Goal: Task Accomplishment & Management: Manage account settings

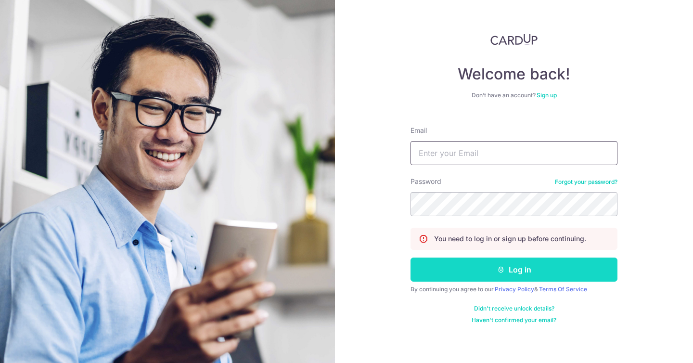
type input "[EMAIL_ADDRESS][DOMAIN_NAME]"
click at [505, 266] on button "Log in" at bounding box center [513, 269] width 207 height 24
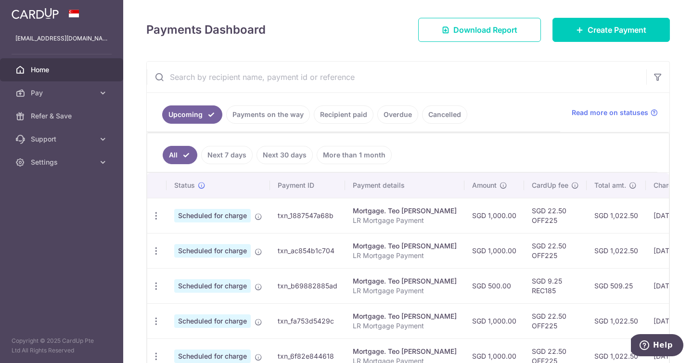
scroll to position [129, 0]
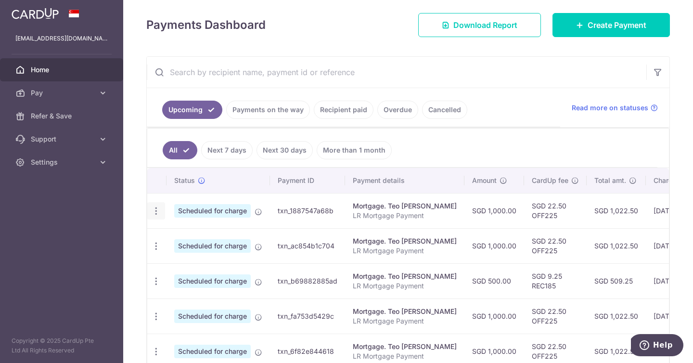
click at [162, 212] on div "Update payment Cancel payment" at bounding box center [156, 211] width 18 height 18
click at [156, 210] on icon "button" at bounding box center [156, 211] width 10 height 10
click at [182, 241] on span "Update payment" at bounding box center [207, 237] width 65 height 12
radio input "true"
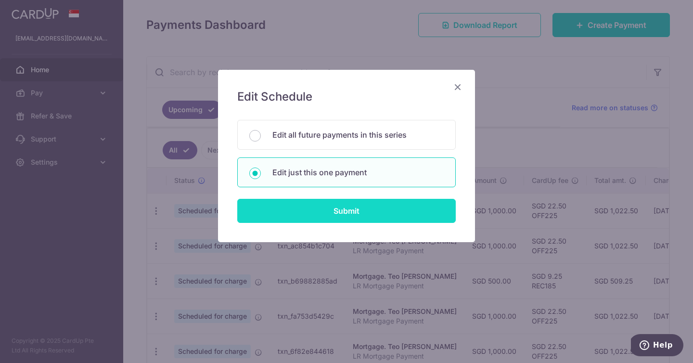
click at [289, 208] on input "Submit" at bounding box center [346, 211] width 218 height 24
radio input "true"
type input "1,000.00"
type input "19/09/2025"
type input "LR Mortgage Payment"
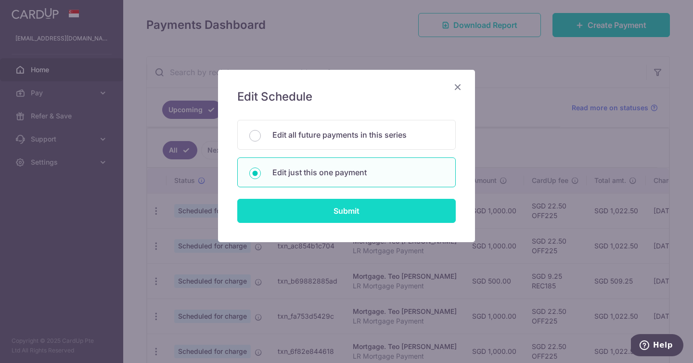
type input "OFF225"
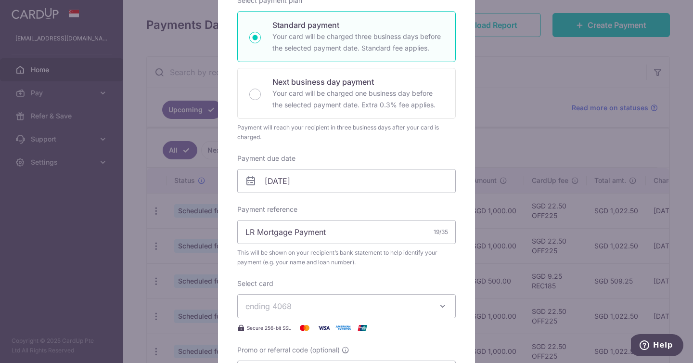
scroll to position [189, 0]
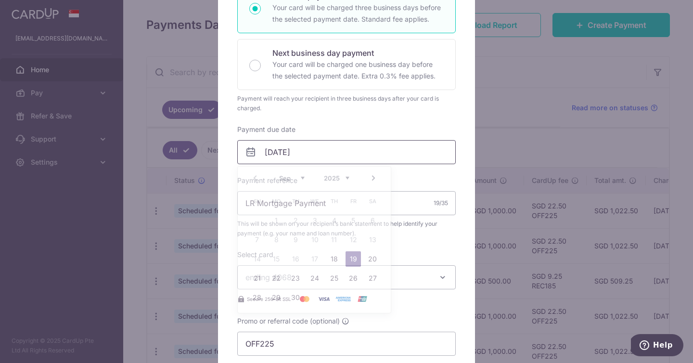
click at [296, 153] on input "19/09/2025" at bounding box center [346, 152] width 218 height 24
click at [352, 273] on link "26" at bounding box center [352, 277] width 15 height 15
type input "[DATE]"
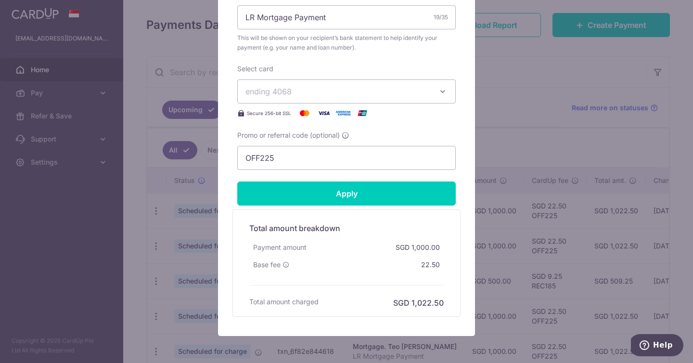
scroll to position [430, 0]
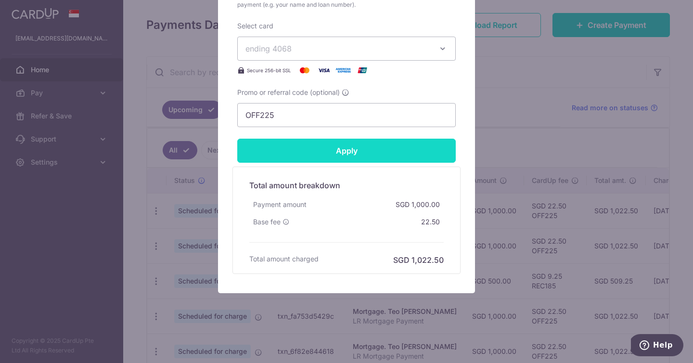
click at [357, 158] on input "Apply" at bounding box center [346, 151] width 218 height 24
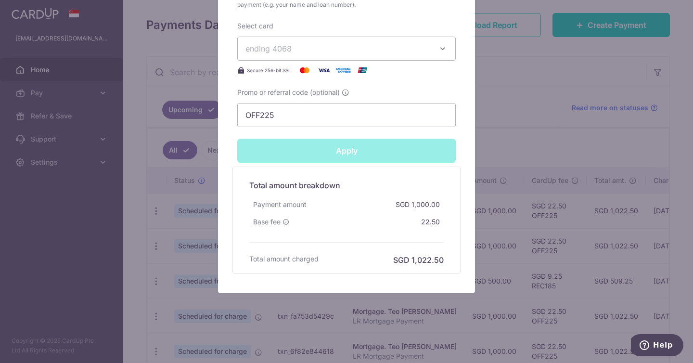
type input "Successfully Applied"
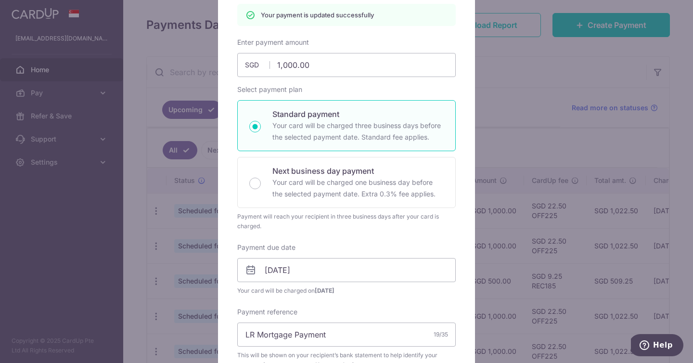
scroll to position [72, 0]
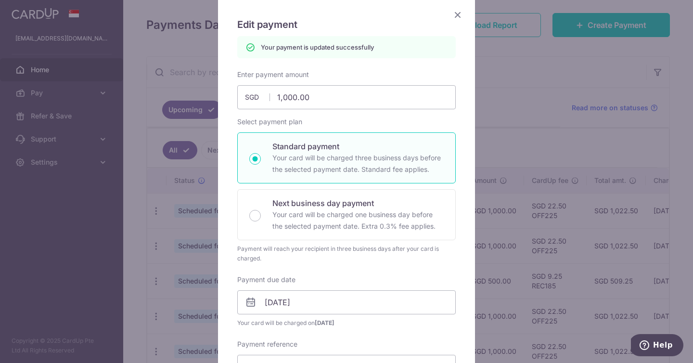
click at [456, 17] on icon "Close" at bounding box center [458, 15] width 12 height 12
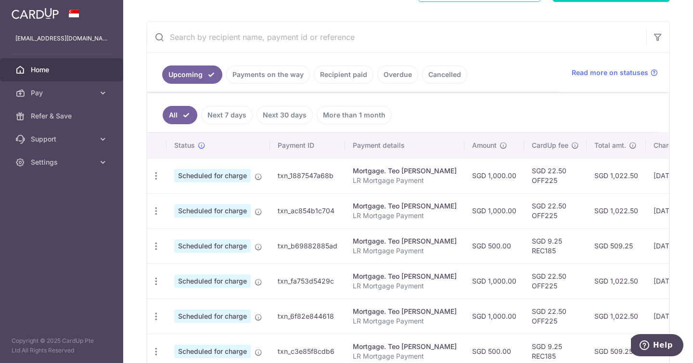
scroll to position [171, 0]
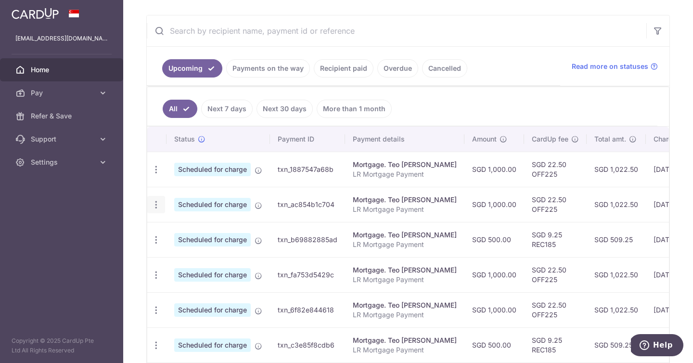
click at [157, 198] on div "Update payment Cancel payment" at bounding box center [156, 205] width 18 height 18
click at [157, 203] on icon "button" at bounding box center [156, 205] width 10 height 10
click at [183, 228] on span "Update payment" at bounding box center [207, 231] width 65 height 12
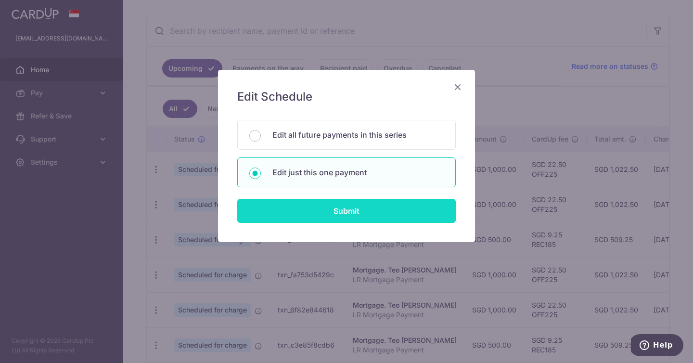
click at [311, 206] on input "Submit" at bounding box center [346, 211] width 218 height 24
radio input "true"
type input "1,000.00"
type input "[DATE]"
type input "LR Mortgage Payment"
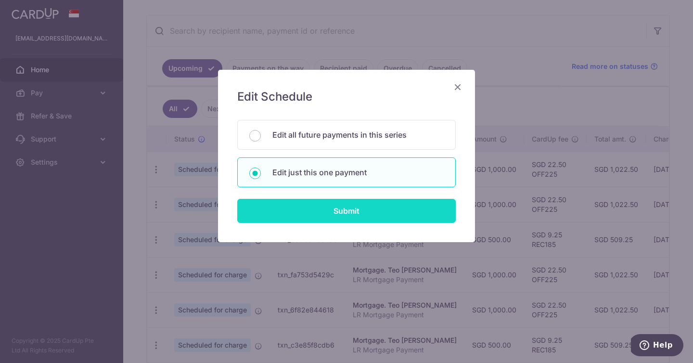
type input "OFF225"
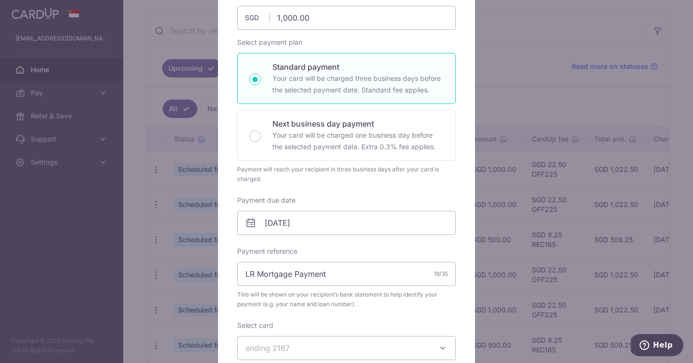
scroll to position [50, 0]
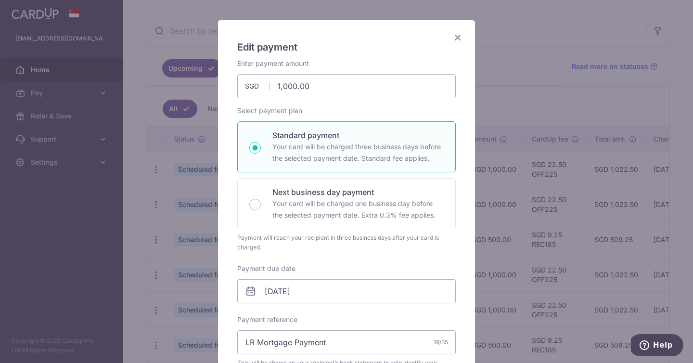
click at [459, 39] on icon "Close" at bounding box center [458, 37] width 12 height 12
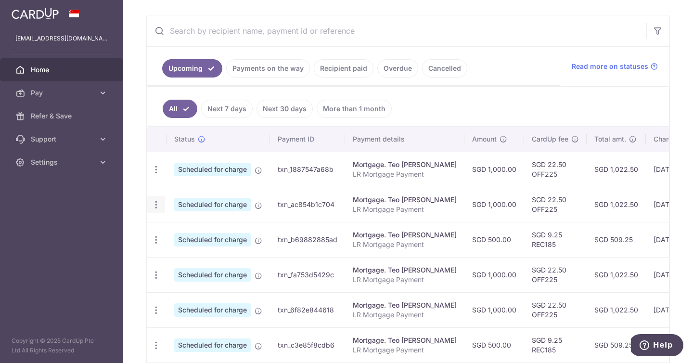
click at [156, 207] on icon "button" at bounding box center [156, 205] width 10 height 10
click at [183, 257] on span "Cancel payment" at bounding box center [207, 255] width 64 height 12
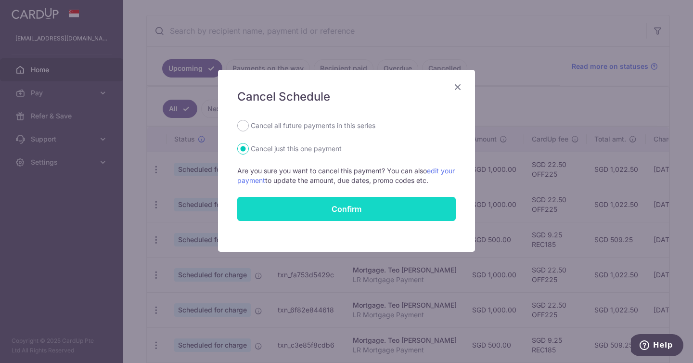
click at [277, 216] on button "Confirm" at bounding box center [346, 209] width 218 height 24
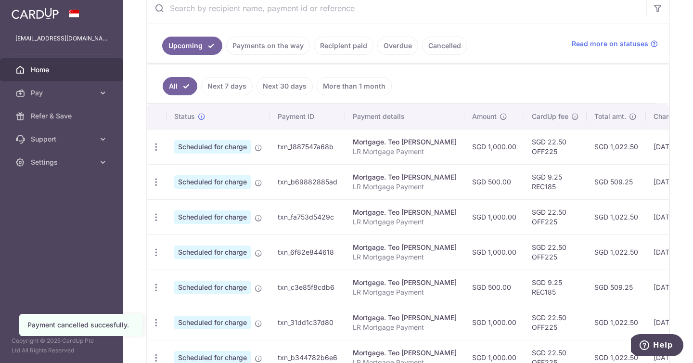
scroll to position [196, 0]
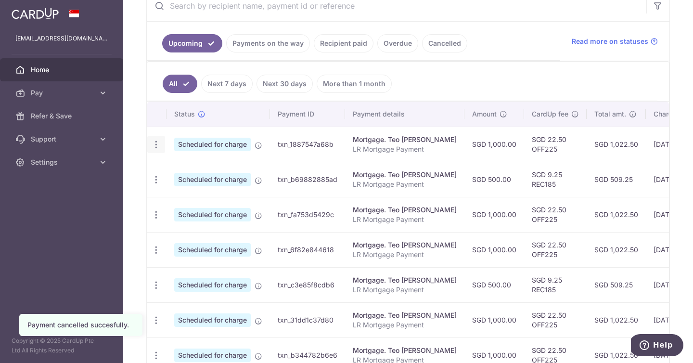
click at [162, 147] on div "Update payment Cancel payment" at bounding box center [156, 145] width 18 height 18
click at [158, 146] on icon "button" at bounding box center [156, 144] width 10 height 10
click at [186, 173] on span "Update payment" at bounding box center [207, 171] width 65 height 12
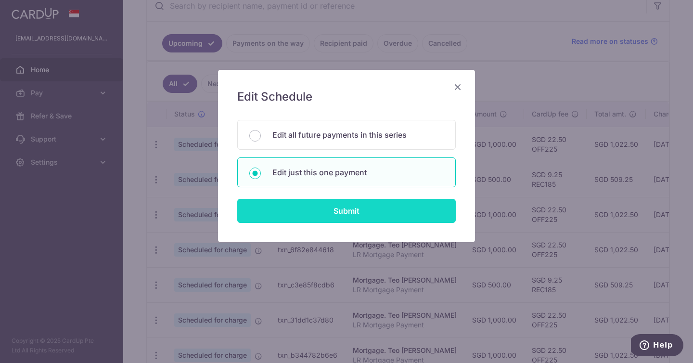
click at [280, 210] on input "Submit" at bounding box center [346, 211] width 218 height 24
radio input "true"
type input "1,000.00"
type input "26/09/2025"
type input "LR Mortgage Payment"
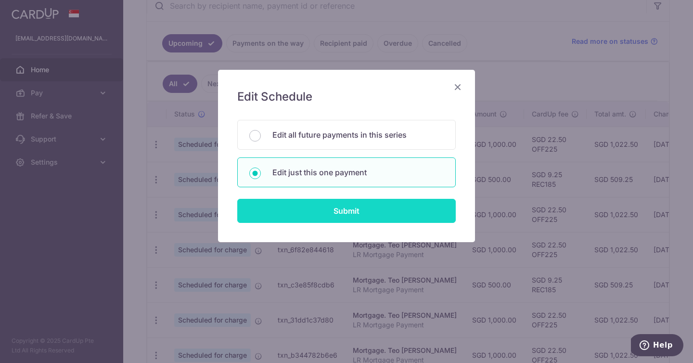
type input "OFF225"
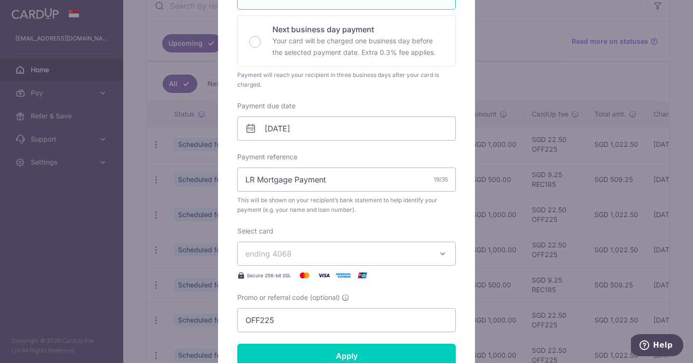
scroll to position [0, 0]
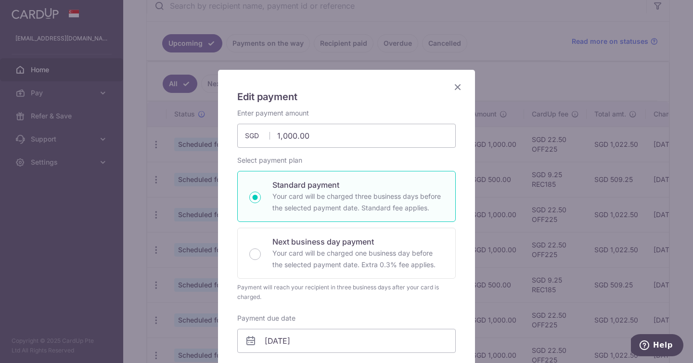
click at [455, 86] on icon "Close" at bounding box center [458, 87] width 12 height 12
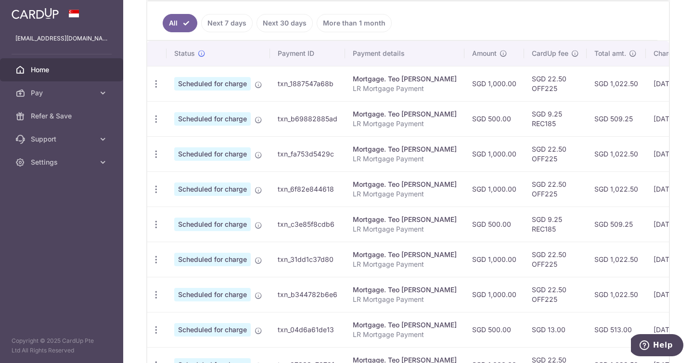
scroll to position [258, 0]
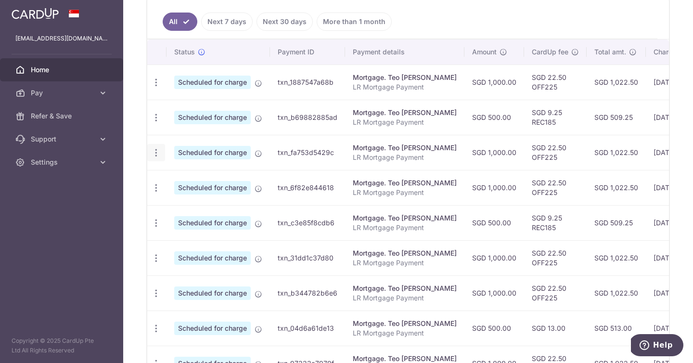
click at [157, 158] on div "Update payment Cancel payment" at bounding box center [156, 153] width 18 height 18
click at [156, 152] on icon "button" at bounding box center [156, 153] width 10 height 10
click at [178, 178] on span "Update payment" at bounding box center [207, 179] width 65 height 12
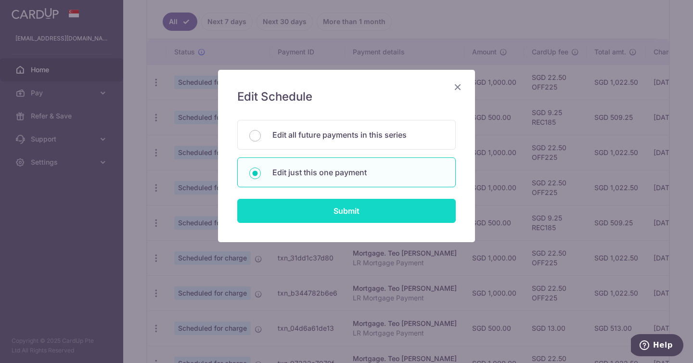
click at [298, 211] on input "Submit" at bounding box center [346, 211] width 218 height 24
radio input "true"
type input "1,000.00"
type input "18/10/2025"
type input "LR Mortgage Payment"
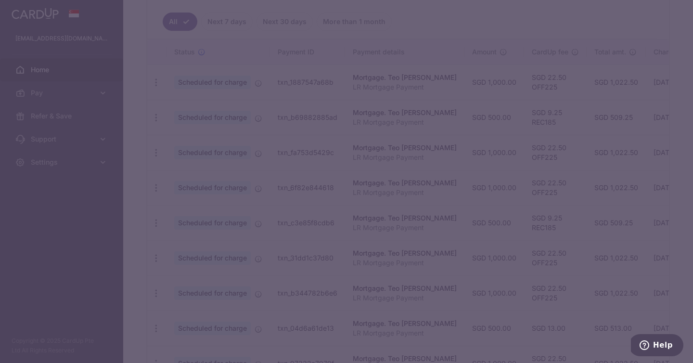
type input "OFF225"
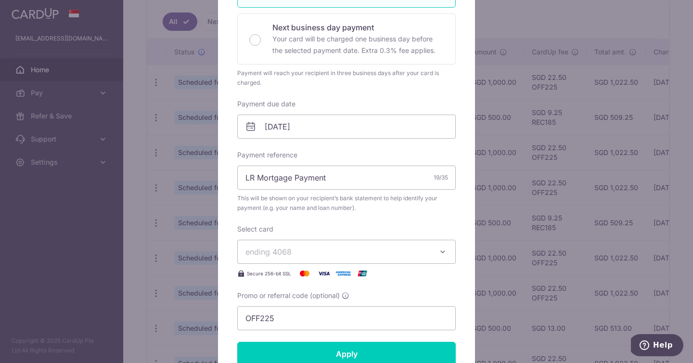
scroll to position [224, 0]
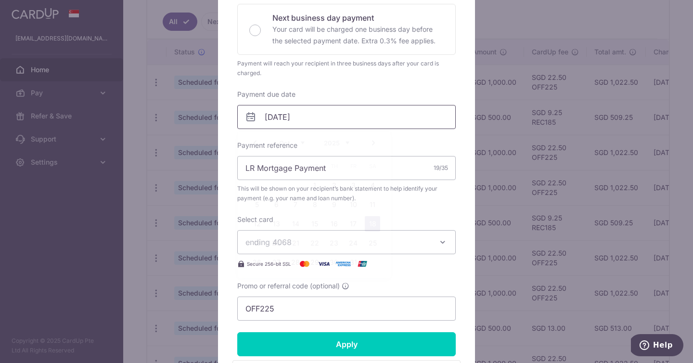
click at [294, 120] on input "18/10/2025" at bounding box center [346, 117] width 218 height 24
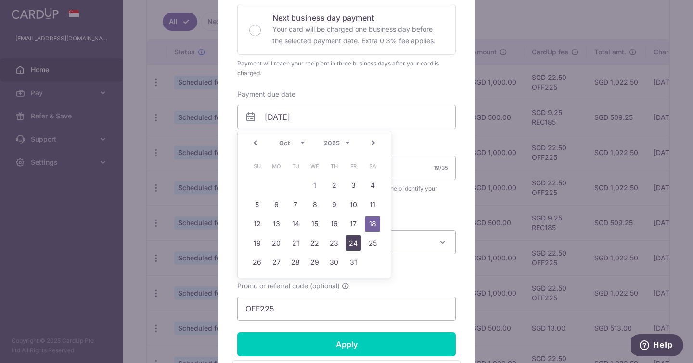
click at [358, 245] on link "24" at bounding box center [352, 242] width 15 height 15
type input "[DATE]"
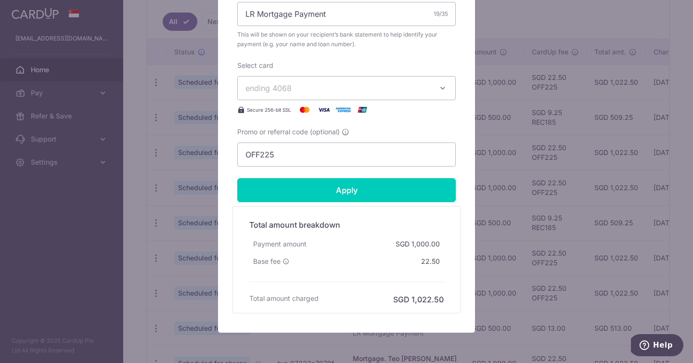
scroll to position [398, 0]
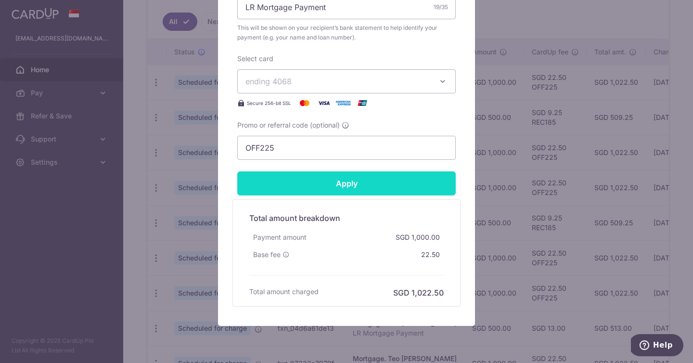
click at [333, 189] on input "Apply" at bounding box center [346, 183] width 218 height 24
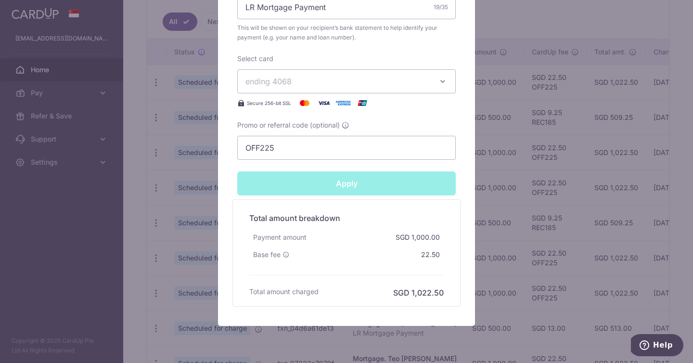
type input "Successfully Applied"
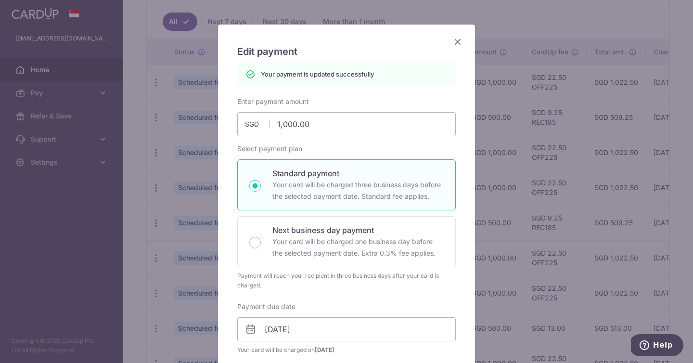
scroll to position [35, 0]
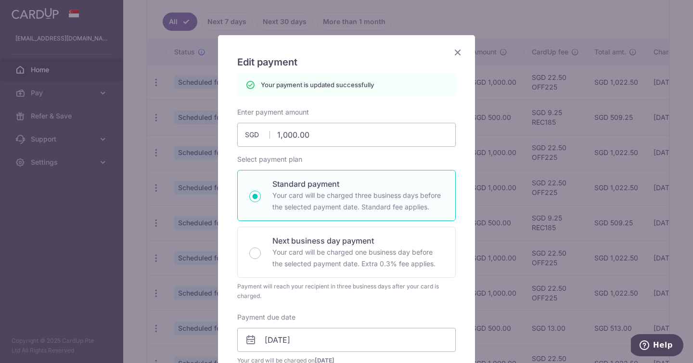
click at [458, 54] on icon "Close" at bounding box center [458, 52] width 12 height 12
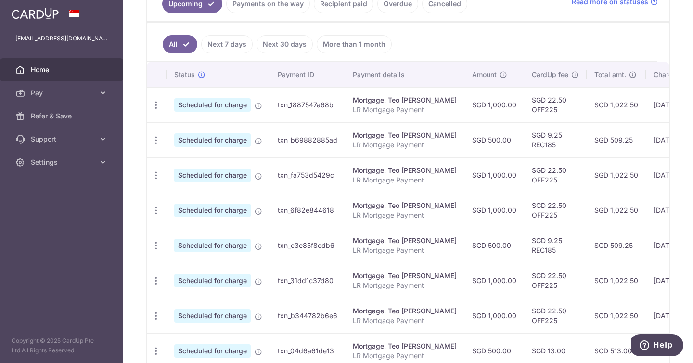
scroll to position [236, 0]
